Goal: Navigation & Orientation: Understand site structure

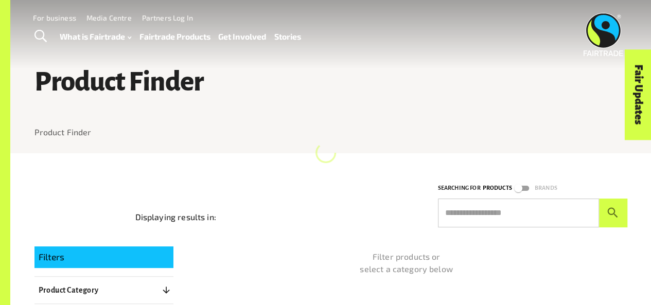
click at [174, 34] on link "Fairtrade Products" at bounding box center [174, 36] width 71 height 14
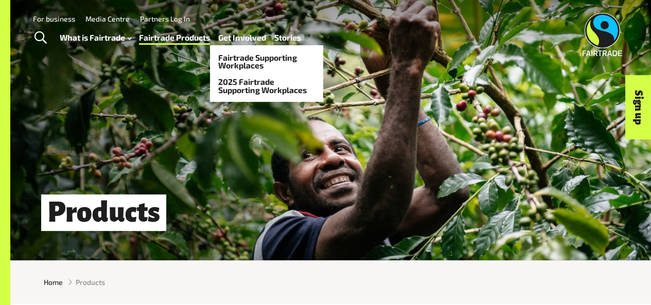
click at [237, 38] on link "Get Involved" at bounding box center [242, 37] width 48 height 14
